Goal: Transaction & Acquisition: Purchase product/service

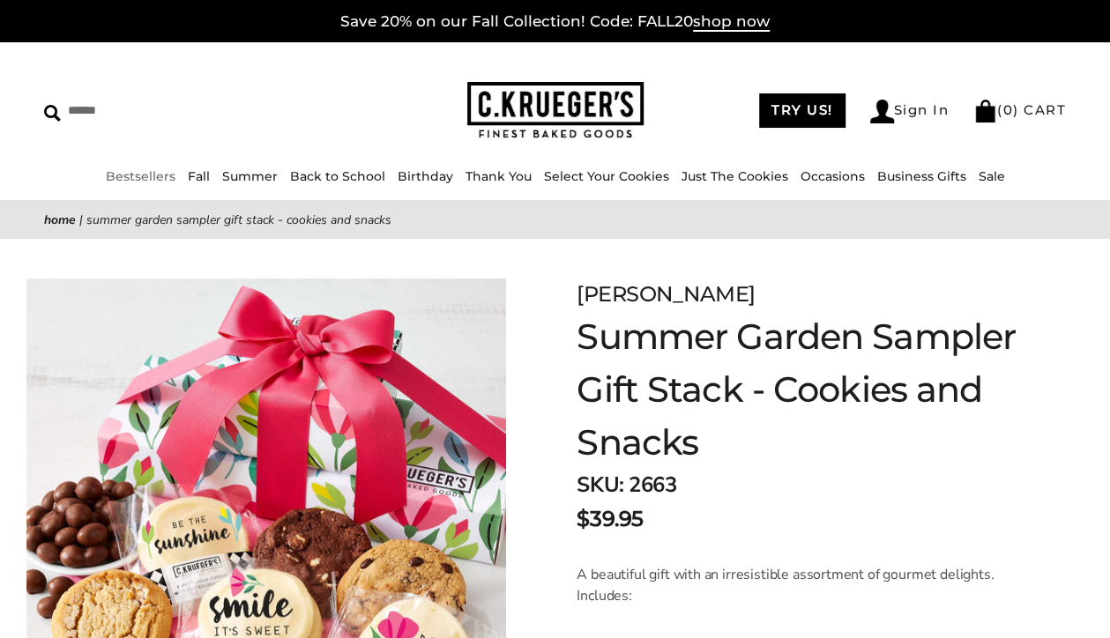
click at [151, 174] on link "Bestsellers" at bounding box center [141, 176] width 70 height 16
